Goal: Information Seeking & Learning: Check status

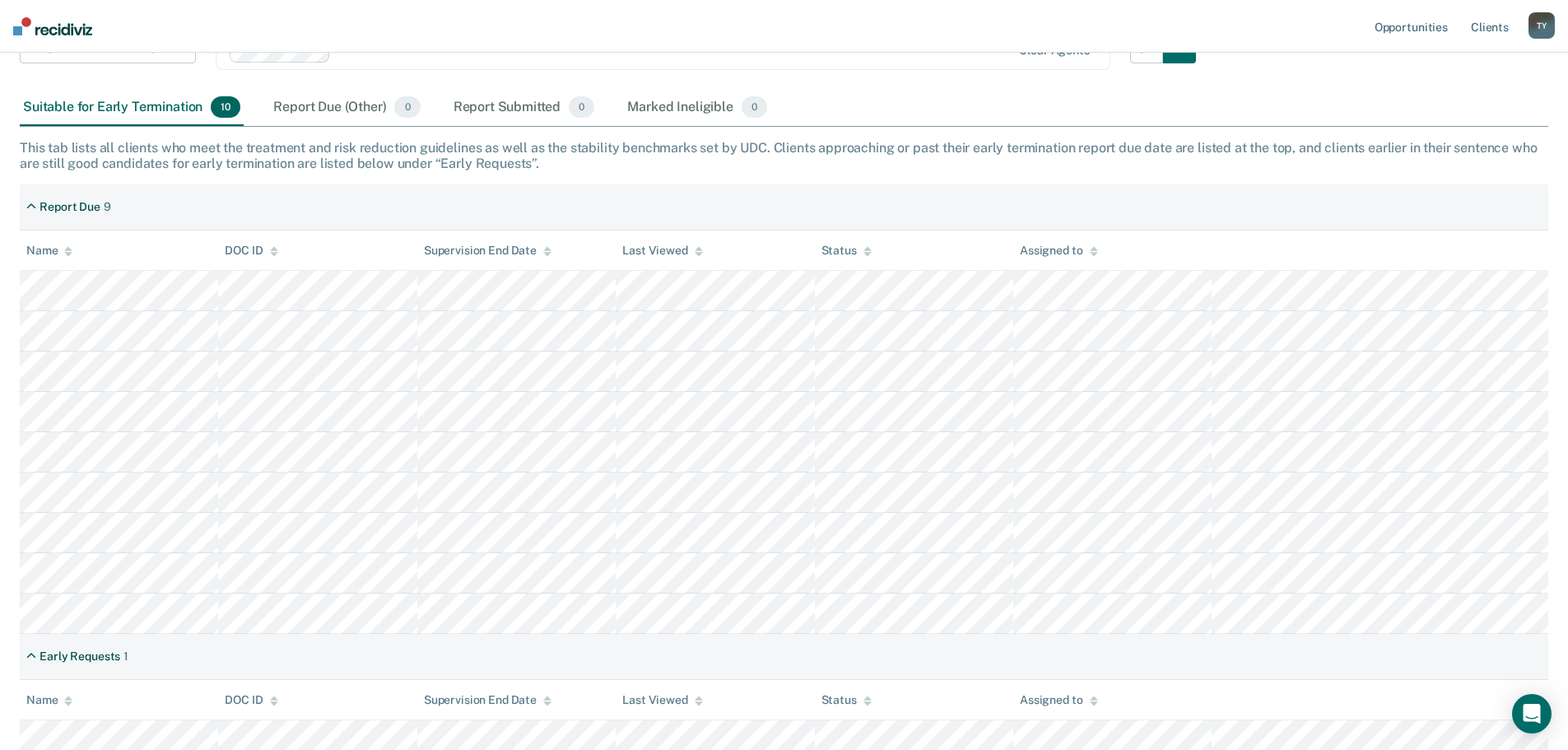
scroll to position [201, 0]
